Goal: Connect with others: Connect with others

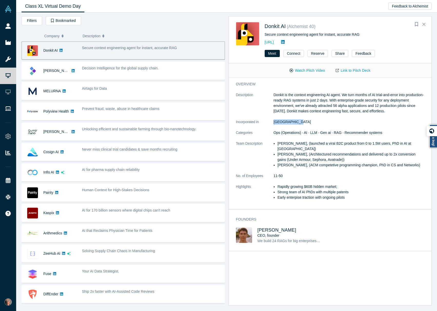
scroll to position [60, 0]
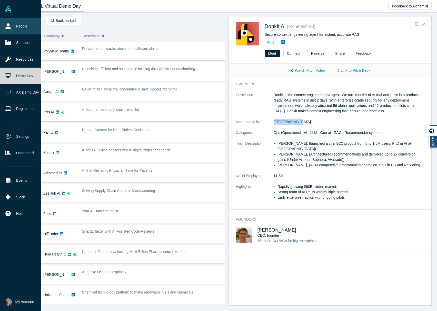
click at [16, 24] on link "People" at bounding box center [20, 26] width 41 height 16
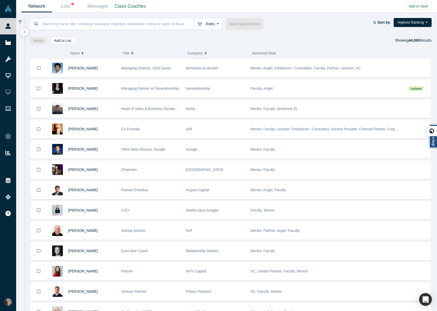
click at [25, 32] on button "button" at bounding box center [24, 31] width 7 height 7
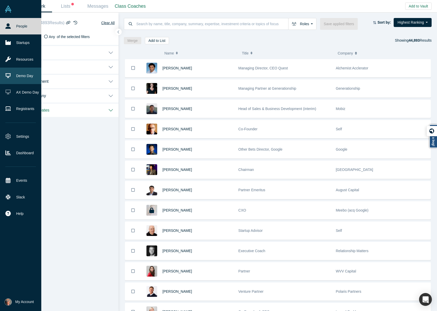
click at [18, 72] on link "Demo Day" at bounding box center [20, 75] width 41 height 16
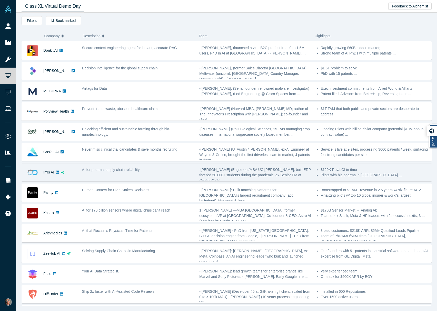
click at [63, 172] on icon "dsa ai sparkles" at bounding box center [63, 172] width 4 height 4
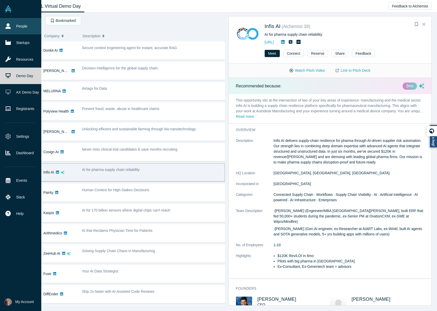
click at [22, 26] on link "People" at bounding box center [20, 26] width 41 height 16
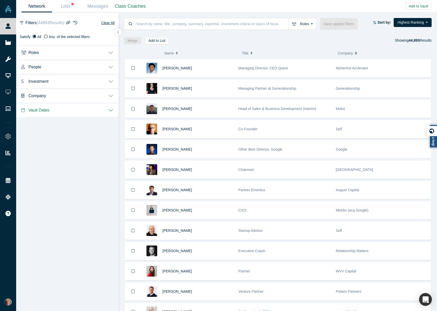
click at [99, 51] on button "Roles" at bounding box center [67, 52] width 102 height 14
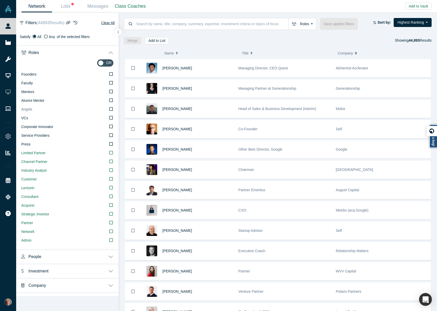
click at [109, 109] on icon at bounding box center [111, 109] width 4 height 4
click at [0, 0] on input "Angels" at bounding box center [0, 0] width 0 height 0
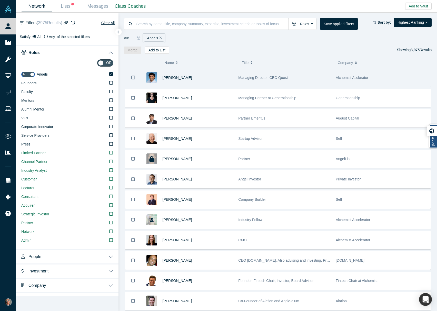
click at [211, 76] on div "[PERSON_NAME]" at bounding box center [198, 78] width 71 height 18
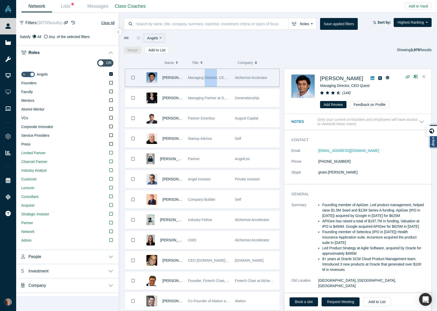
click at [211, 76] on span "Managing Director, CEO Quest" at bounding box center [213, 77] width 50 height 4
click at [340, 303] on button "Request Meeting" at bounding box center [341, 301] width 38 height 9
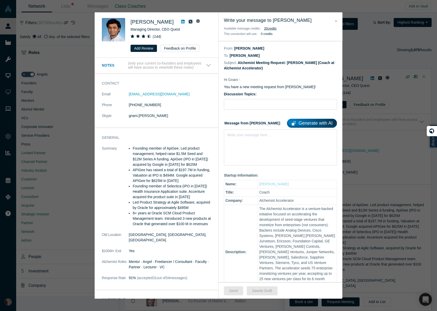
click at [314, 124] on link "Generate with AI" at bounding box center [312, 123] width 50 height 9
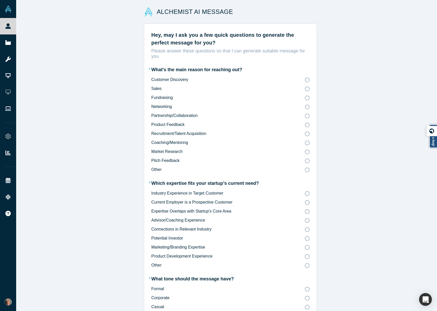
click at [305, 99] on icon at bounding box center [307, 97] width 5 height 5
click at [0, 0] on input "Fundraising" at bounding box center [0, 0] width 0 height 0
click at [305, 238] on icon at bounding box center [307, 238] width 5 height 5
click at [0, 0] on input "Potential Investor" at bounding box center [0, 0] width 0 height 0
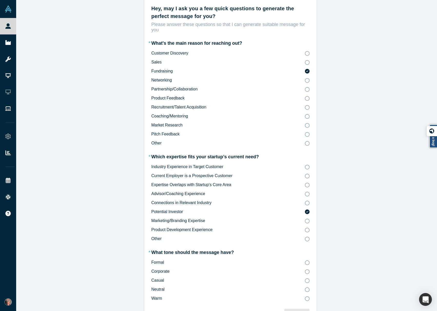
scroll to position [44, 0]
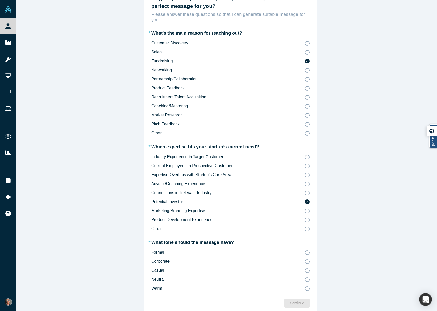
click at [305, 268] on icon at bounding box center [307, 270] width 5 height 5
click at [0, 0] on input "Casual" at bounding box center [0, 0] width 0 height 0
click at [295, 300] on div "Continue" at bounding box center [297, 302] width 14 height 5
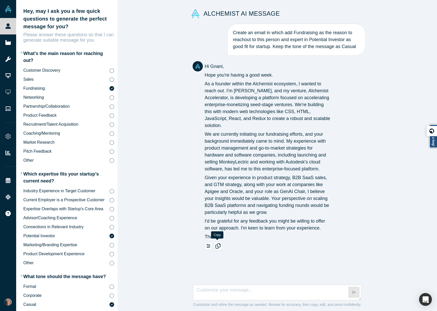
click at [219, 246] on button "button" at bounding box center [218, 245] width 8 height 8
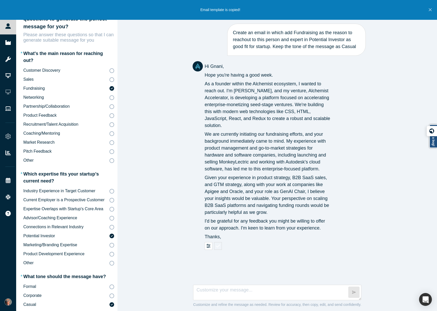
click at [431, 9] on icon "Close" at bounding box center [430, 9] width 3 height 3
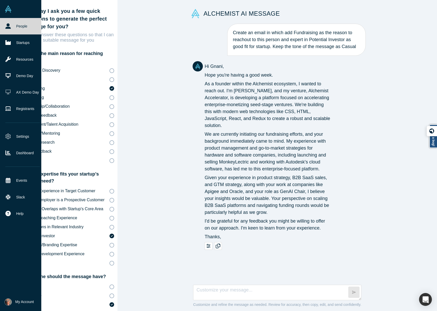
click at [7, 27] on icon at bounding box center [7, 25] width 5 height 5
